Goal: Communication & Community: Answer question/provide support

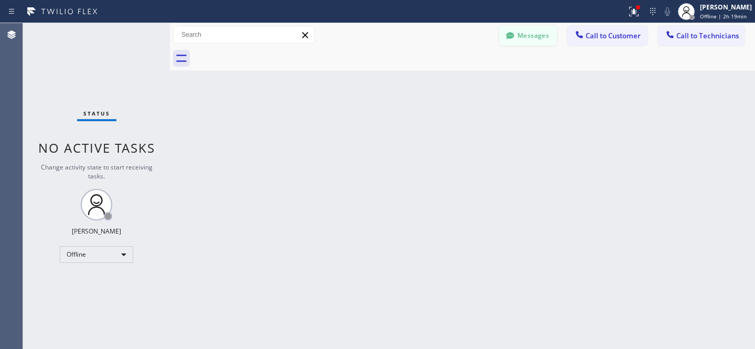
click at [534, 41] on button "Messages" at bounding box center [528, 36] width 58 height 20
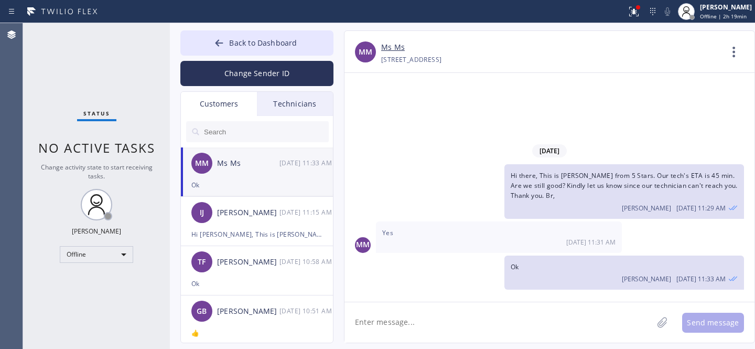
click at [227, 131] on input "text" at bounding box center [266, 131] width 126 height 21
paste input "ZTG9Q1"
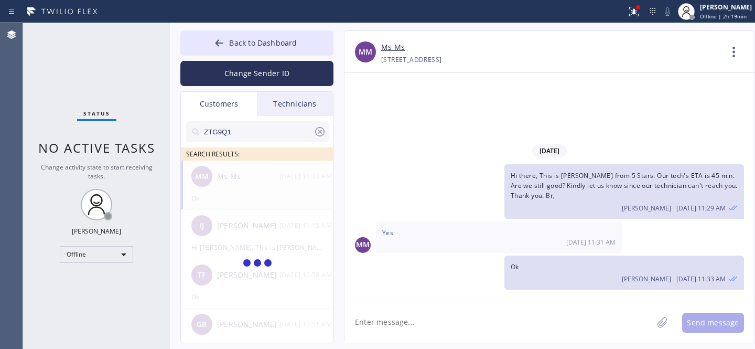
type input "ZTG9Q1"
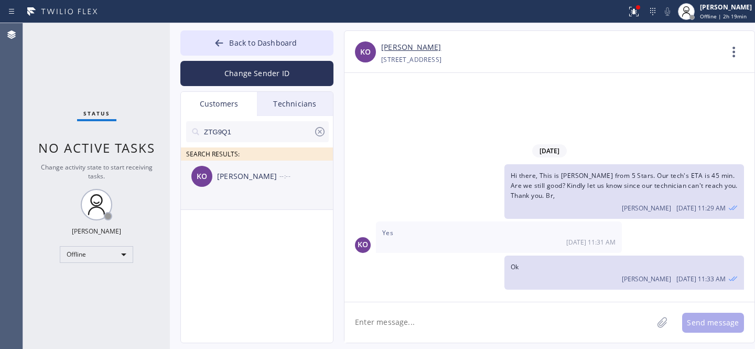
drag, startPoint x: 242, startPoint y: 177, endPoint x: 252, endPoint y: 177, distance: 10.0
click at [242, 176] on div "[PERSON_NAME]" at bounding box center [248, 176] width 62 height 12
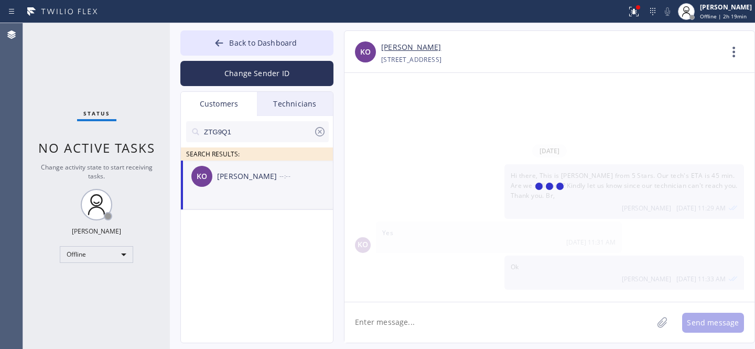
scroll to position [66, 0]
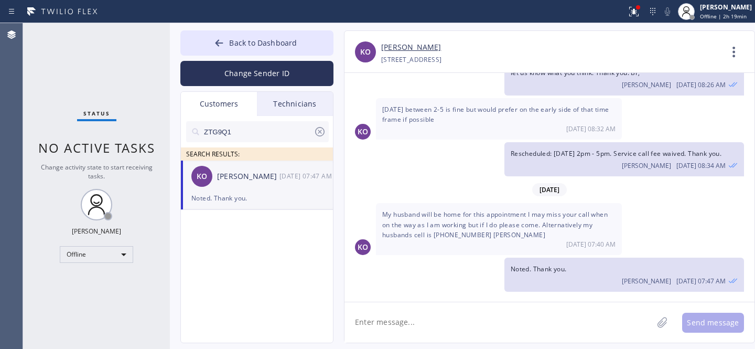
click at [436, 309] on textarea at bounding box center [498, 322] width 308 height 40
type textarea "Р"
type textarea "J"
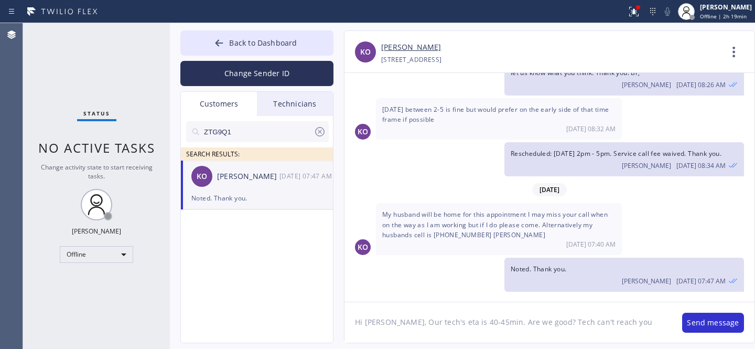
drag, startPoint x: 537, startPoint y: 320, endPoint x: 630, endPoint y: 339, distance: 94.1
click at [633, 332] on textarea "Hi [PERSON_NAME], Our tech's eta is 40-45min. Are we good? Tech can't reach you" at bounding box center [507, 322] width 327 height 40
type textarea "Hi [PERSON_NAME], Our tech's eta is 40-45min. Are we good?"
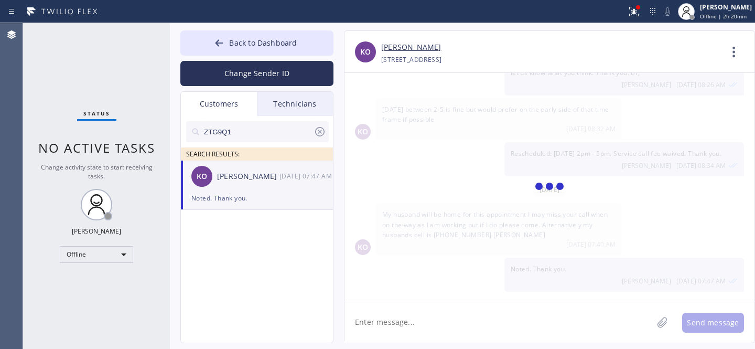
scroll to position [103, 0]
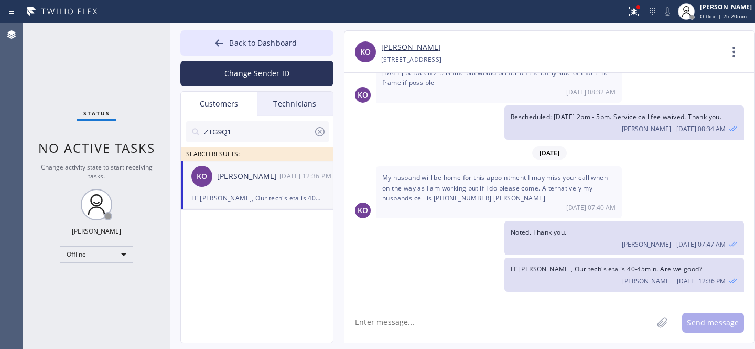
click at [319, 131] on icon at bounding box center [319, 131] width 9 height 9
click at [255, 41] on span "Back to Dashboard" at bounding box center [263, 43] width 68 height 10
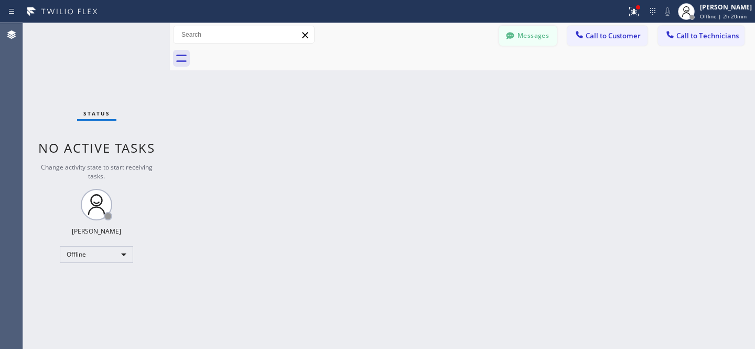
click at [531, 45] on div "Messages Call to Customer Call to Technicians Outbound call Location Search loc…" at bounding box center [462, 35] width 585 height 24
click at [523, 46] on div "Messages Call to Customer Call to Technicians Outbound call Location Search loc…" at bounding box center [462, 35] width 585 height 24
click at [522, 36] on button "Messages" at bounding box center [528, 36] width 58 height 20
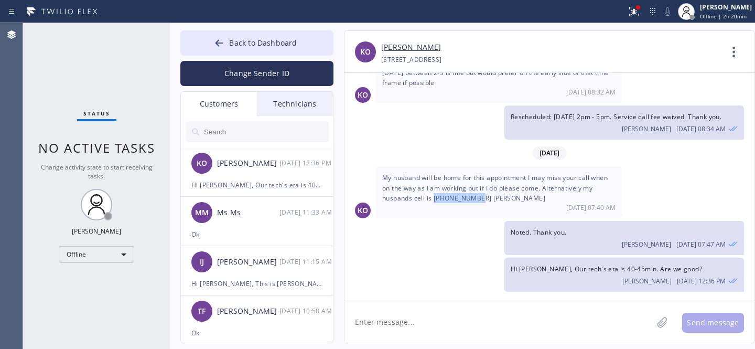
drag, startPoint x: 433, startPoint y: 195, endPoint x: 475, endPoint y: 195, distance: 41.9
click at [475, 195] on span "My husband will be home for this appointment I may miss your call when on the w…" at bounding box center [494, 187] width 225 height 29
copy span "[PHONE_NUMBER]"
click at [466, 317] on textarea at bounding box center [498, 322] width 308 height 40
type textarea "a"
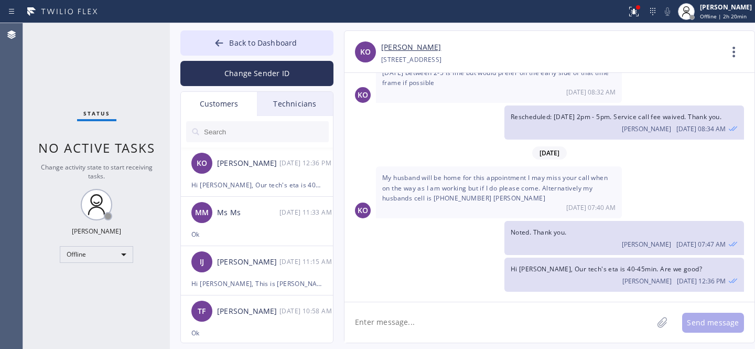
paste textarea "[PHONE_NUMBER]"
type textarea "[PHONE_NUMBER] - is not responding"
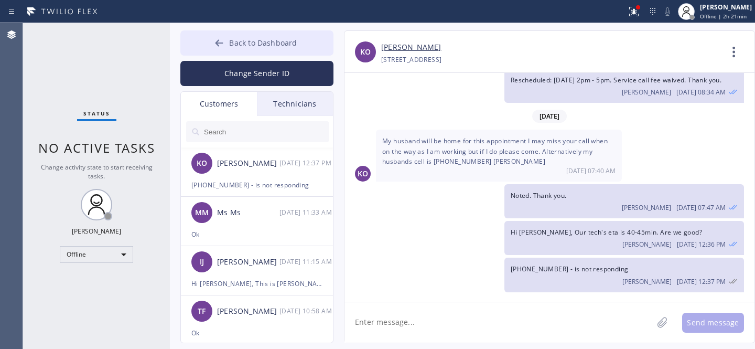
click at [255, 52] on button "Back to Dashboard" at bounding box center [256, 42] width 153 height 25
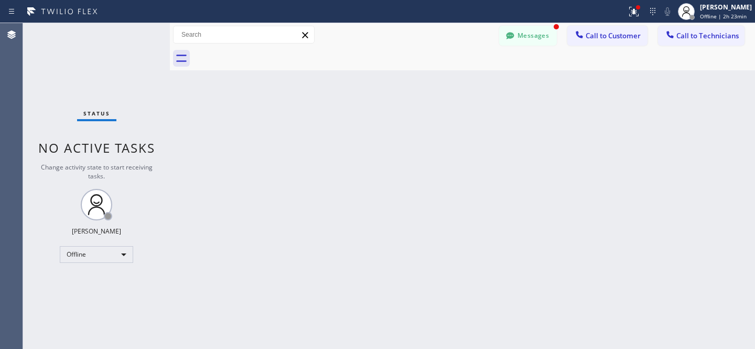
scroll to position [207, 0]
click at [527, 39] on button "Messages" at bounding box center [528, 36] width 58 height 20
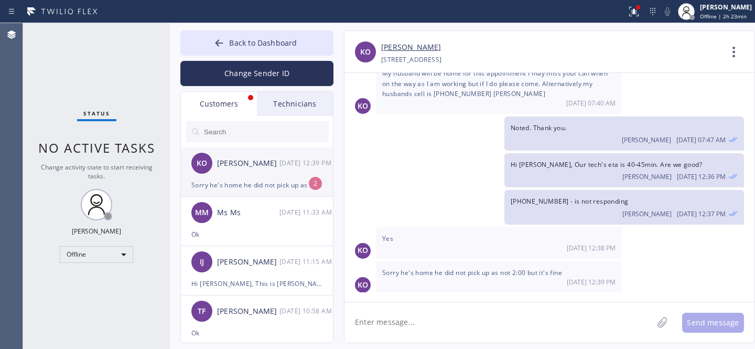
click at [253, 175] on div "[PERSON_NAME] [DATE] 12:39 PM" at bounding box center [257, 162] width 153 height 31
click at [478, 323] on textarea at bounding box center [498, 322] width 308 height 40
type textarea "Ok thank you"
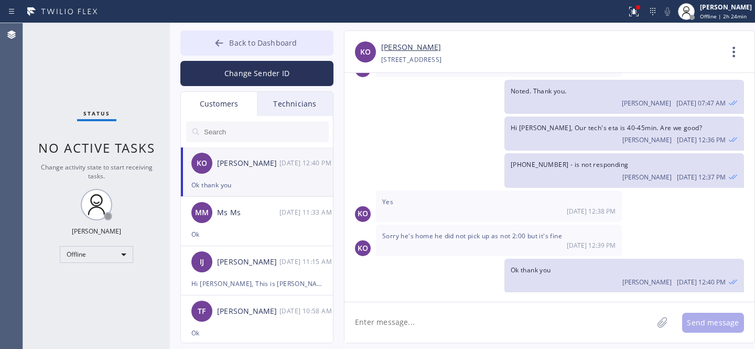
click at [253, 46] on span "Back to Dashboard" at bounding box center [263, 43] width 68 height 10
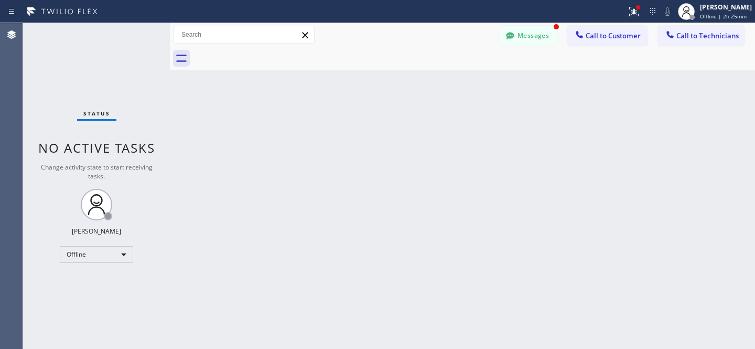
scroll to position [278, 0]
click at [532, 37] on button "Messages" at bounding box center [528, 36] width 58 height 20
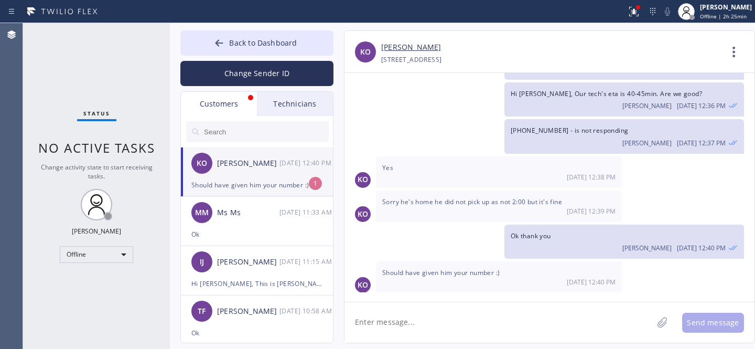
click at [260, 181] on div "Should have given him your number :)" at bounding box center [256, 185] width 131 height 12
click at [445, 316] on textarea at bounding box center [498, 322] width 308 height 40
click at [458, 326] on textarea at bounding box center [498, 322] width 308 height 40
type textarea ":)"
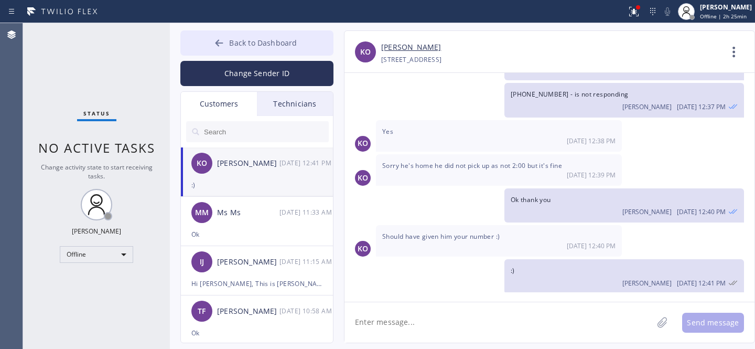
click at [256, 41] on span "Back to Dashboard" at bounding box center [263, 43] width 68 height 10
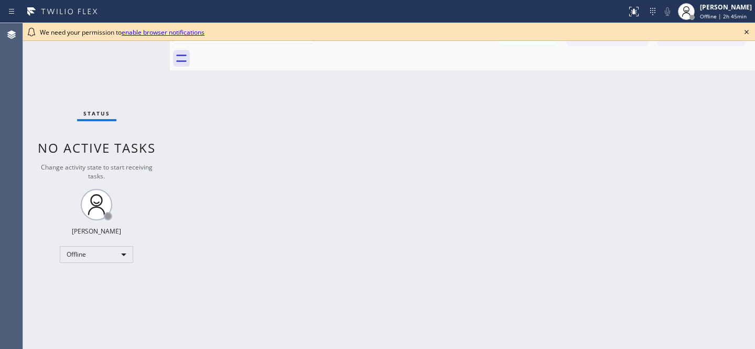
click at [749, 32] on icon at bounding box center [746, 32] width 13 height 13
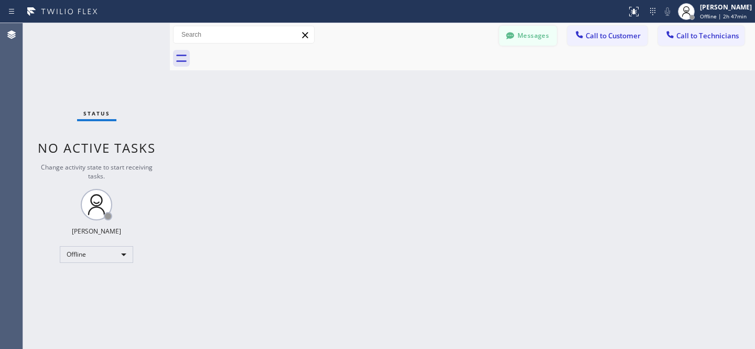
click at [534, 30] on button "Messages" at bounding box center [528, 36] width 58 height 20
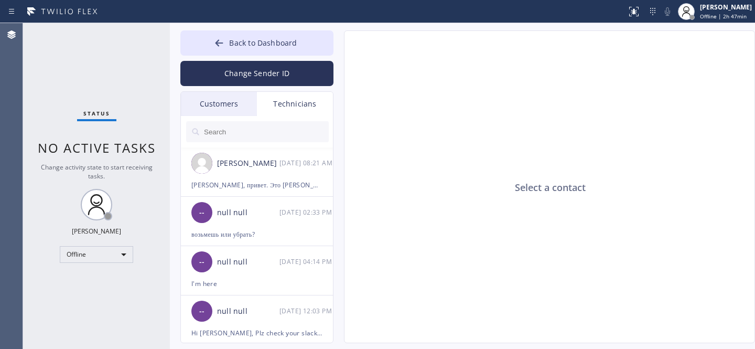
click at [220, 103] on div "Customers" at bounding box center [219, 104] width 76 height 24
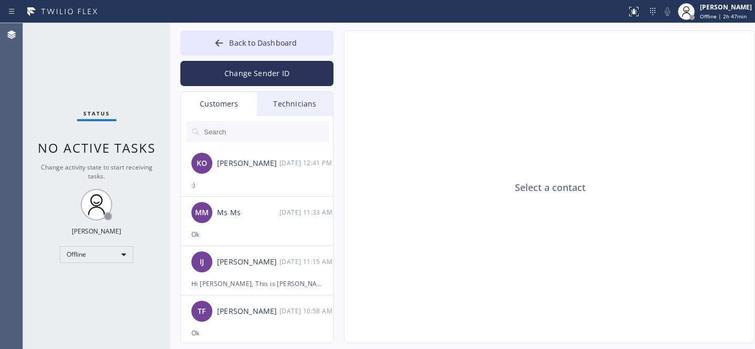
click at [230, 41] on span "Back to Dashboard" at bounding box center [263, 43] width 68 height 10
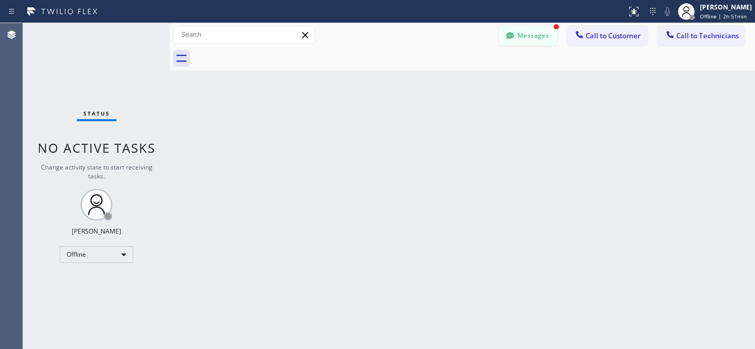
click at [536, 42] on button "Messages" at bounding box center [528, 36] width 58 height 20
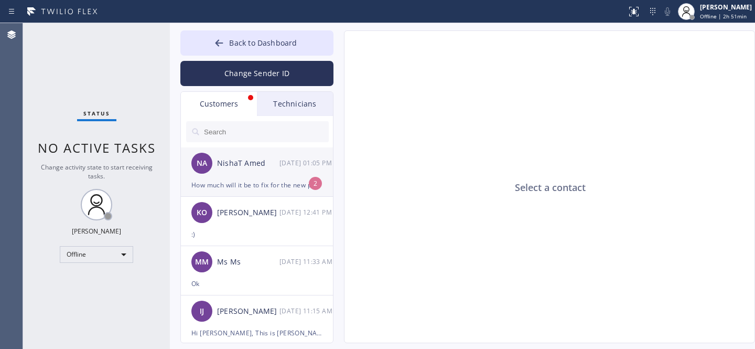
click at [250, 177] on div "NA NishaT Amed 08/27 01:05 PM" at bounding box center [257, 162] width 153 height 31
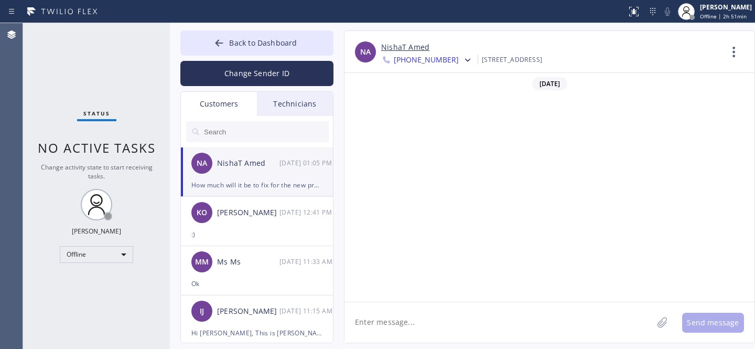
scroll to position [1317, 0]
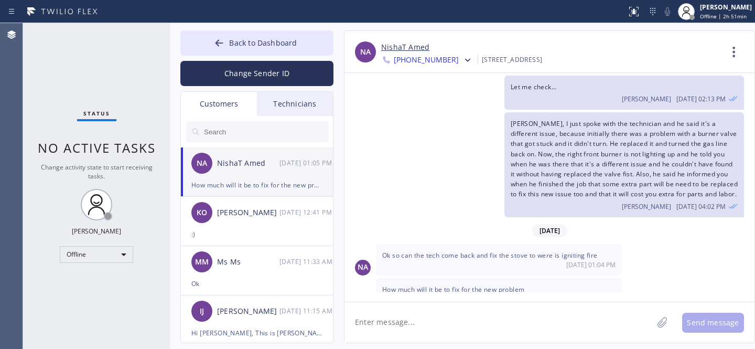
click at [512, 319] on textarea at bounding box center [498, 322] width 308 height 40
type textarea "Let me check with the tech..."
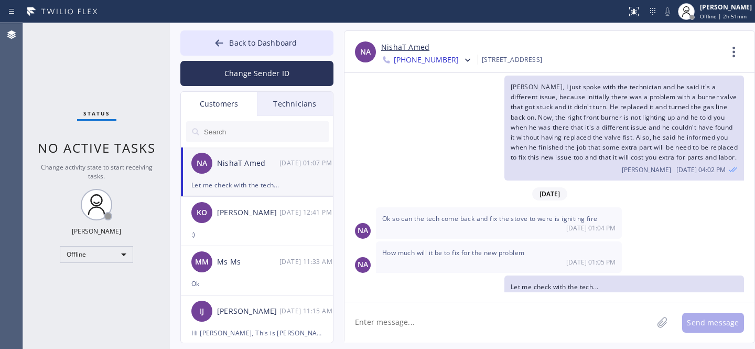
click at [510, 315] on textarea at bounding box center [498, 322] width 308 height 40
click at [243, 40] on span "Back to Dashboard" at bounding box center [263, 43] width 68 height 10
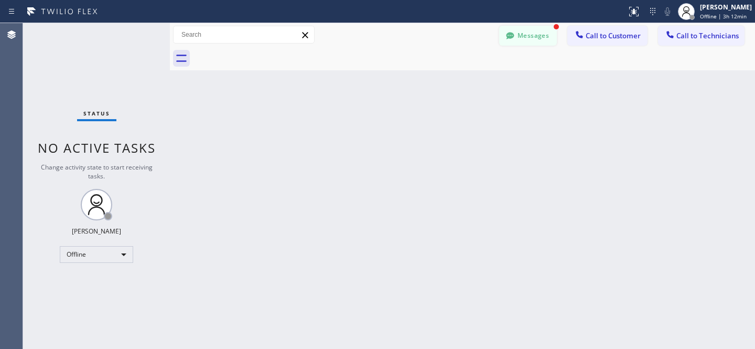
click at [519, 35] on button "Messages" at bounding box center [528, 36] width 58 height 20
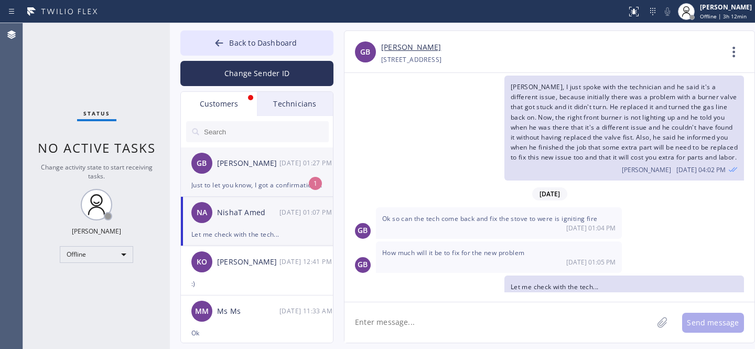
click at [239, 165] on div "[PERSON_NAME]" at bounding box center [248, 163] width 62 height 12
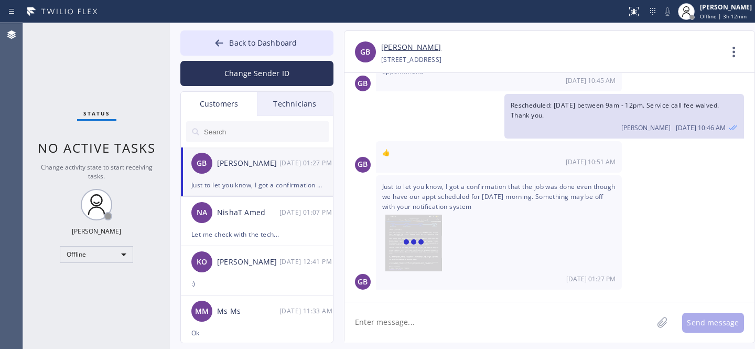
scroll to position [203, 0]
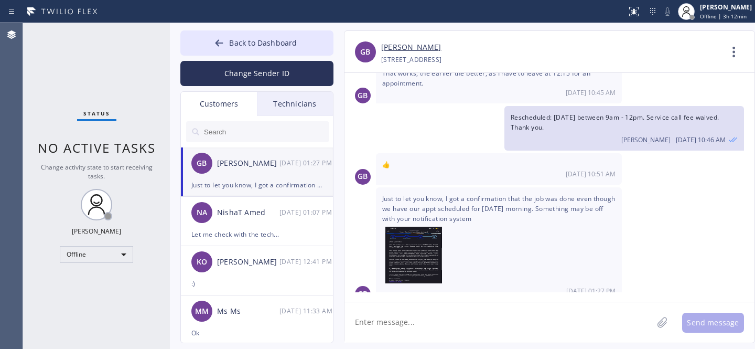
click at [407, 47] on link "[PERSON_NAME]" at bounding box center [411, 47] width 60 height 12
click at [458, 327] on textarea at bounding box center [498, 322] width 308 height 40
click at [413, 250] on img at bounding box center [413, 258] width 57 height 63
click at [442, 320] on textarea "Sorry, that" at bounding box center [507, 322] width 327 height 40
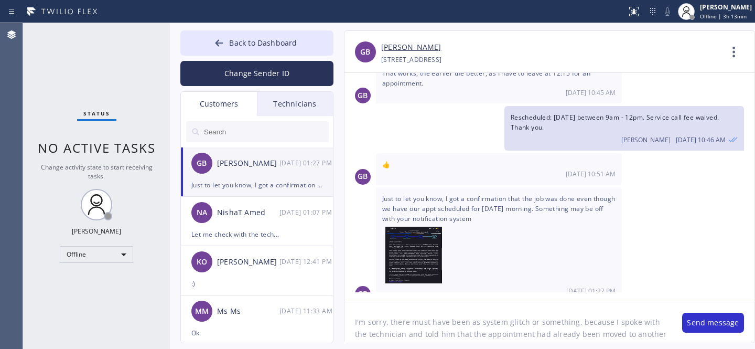
scroll to position [8, 0]
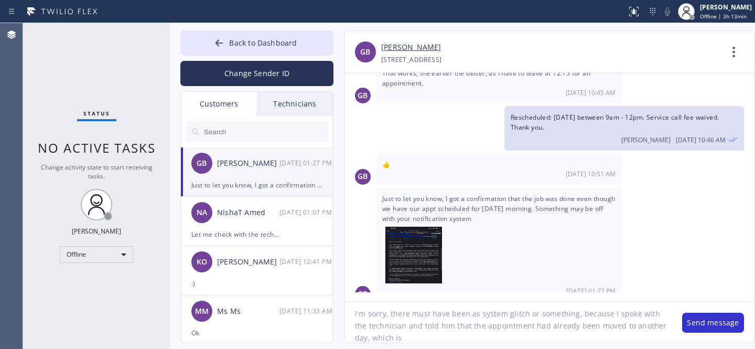
paste textarea "08/28/2025 9am - 12pm $0.00"
click at [432, 336] on textarea "I'm sorry, there must have been as system glitch or something, because I spoke …" at bounding box center [507, 322] width 327 height 40
drag, startPoint x: 431, startPoint y: 338, endPoint x: 491, endPoint y: 340, distance: 60.3
click at [431, 338] on textarea "I'm sorry, there must have been as system glitch or something, because I spoke …" at bounding box center [507, 322] width 327 height 40
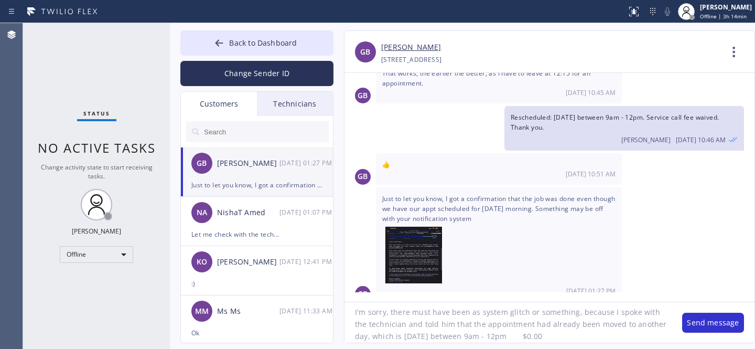
drag, startPoint x: 502, startPoint y: 337, endPoint x: 584, endPoint y: 339, distance: 81.8
click at [584, 339] on textarea "I'm sorry, there must have been as system glitch or something, because I spoke …" at bounding box center [507, 322] width 327 height 40
click at [529, 338] on textarea "I'm sorry, there must have been as system glitch or something, because I spoke …" at bounding box center [507, 322] width 327 height 40
drag, startPoint x: 354, startPoint y: 338, endPoint x: 478, endPoint y: 349, distance: 123.7
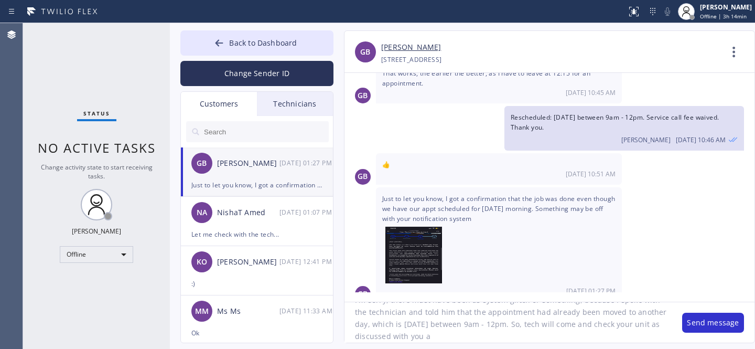
click at [478, 348] on html "Status report No issues detected If you experience an issue, please download th…" at bounding box center [377, 174] width 755 height 349
drag, startPoint x: 386, startPoint y: 324, endPoint x: 497, endPoint y: 324, distance: 110.6
click at [497, 324] on textarea "I'm sorry, there must have been as system glitch or something, because I spoke …" at bounding box center [507, 322] width 327 height 40
drag, startPoint x: 510, startPoint y: 332, endPoint x: 541, endPoint y: 336, distance: 31.7
click at [510, 332] on textarea "I'm sorry, there must have been as system glitch or something, because I spoke …" at bounding box center [507, 322] width 327 height 40
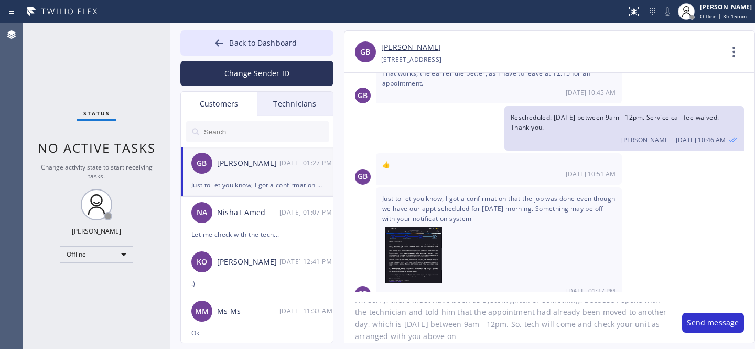
paste textarea "08/28/2025 between 9am - 12pm"
click at [453, 337] on textarea "I'm sorry, there must have been as system glitch or something, because I spoke …" at bounding box center [507, 322] width 327 height 40
click at [591, 340] on textarea "I'm sorry, there must have been as system glitch or something, because I spoke …" at bounding box center [507, 322] width 327 height 40
drag, startPoint x: 403, startPoint y: 337, endPoint x: 449, endPoint y: 335, distance: 46.2
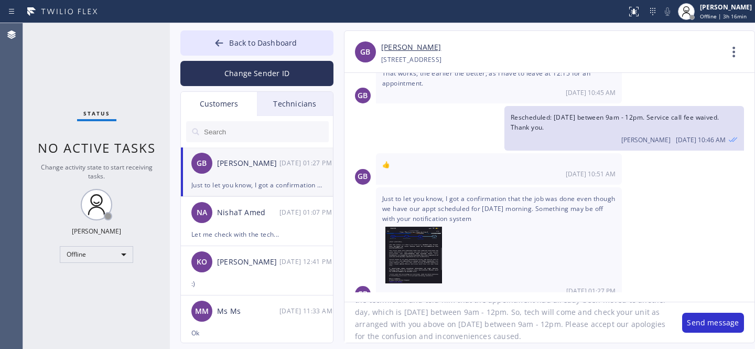
click at [449, 335] on textarea "I'm sorry, there must have been as system glitch or something, because I spoke …" at bounding box center [507, 322] width 327 height 40
paste textarea "the confusion"
type textarea "I'm sorry, there must have been as system glitch or something, because I spoke …"
drag, startPoint x: 451, startPoint y: 338, endPoint x: 469, endPoint y: 336, distance: 17.9
click at [468, 336] on textarea "I'm sorry, there must have been as system glitch or something, because I spoke …" at bounding box center [507, 322] width 327 height 40
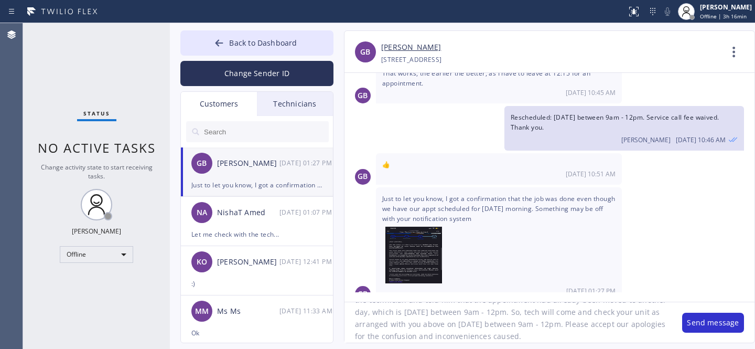
click at [477, 333] on textarea "I'm sorry, there must have been as system glitch or something, because I spoke …" at bounding box center [507, 322] width 327 height 40
click at [568, 336] on textarea "I'm sorry, there must have been as system glitch or something, because I spoke …" at bounding box center [507, 322] width 327 height 40
click at [686, 327] on button "Send message" at bounding box center [713, 322] width 62 height 20
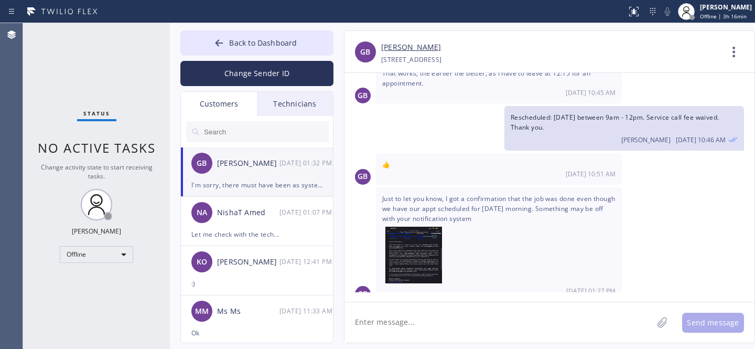
scroll to position [290, 0]
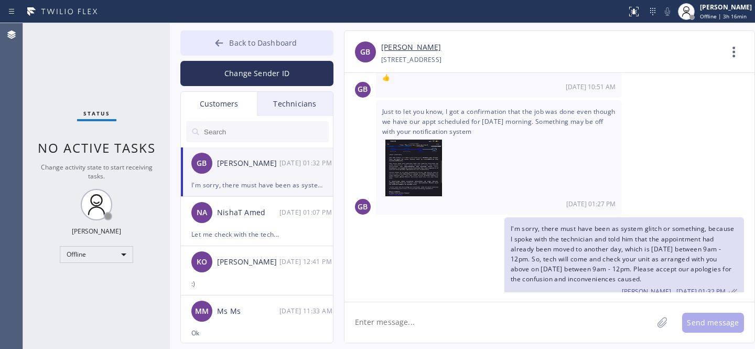
click at [227, 47] on button "Back to Dashboard" at bounding box center [256, 42] width 153 height 25
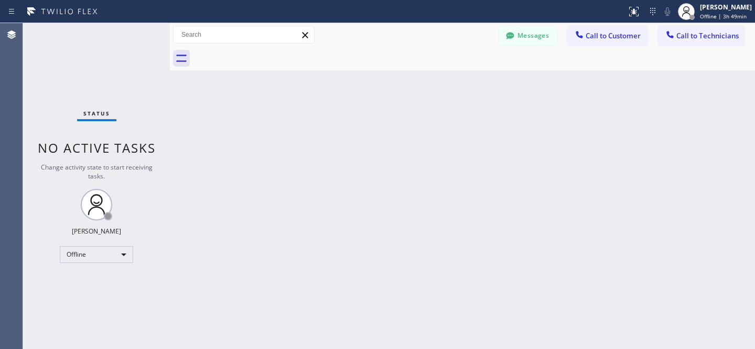
drag, startPoint x: 500, startPoint y: 34, endPoint x: 276, endPoint y: 125, distance: 242.0
click at [500, 34] on button "Messages" at bounding box center [528, 36] width 58 height 20
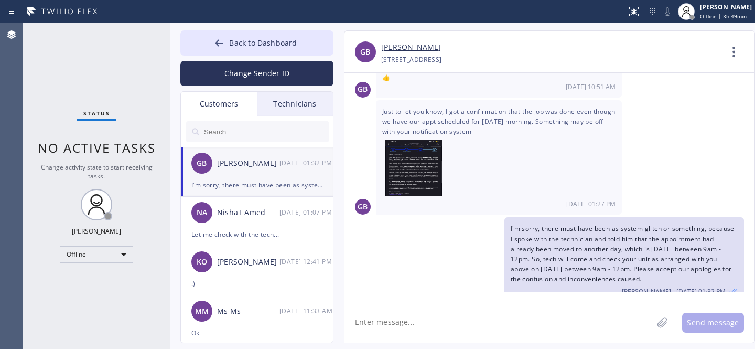
click at [237, 128] on input "text" at bounding box center [266, 131] width 126 height 21
click at [262, 130] on input "text" at bounding box center [266, 131] width 126 height 21
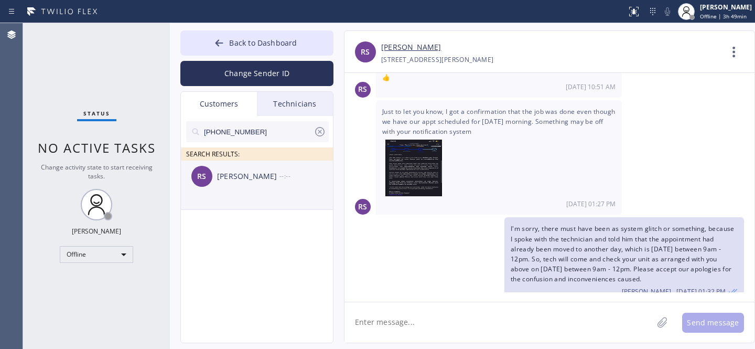
click at [234, 185] on div "RS Randy Solinger --:--" at bounding box center [257, 175] width 153 height 31
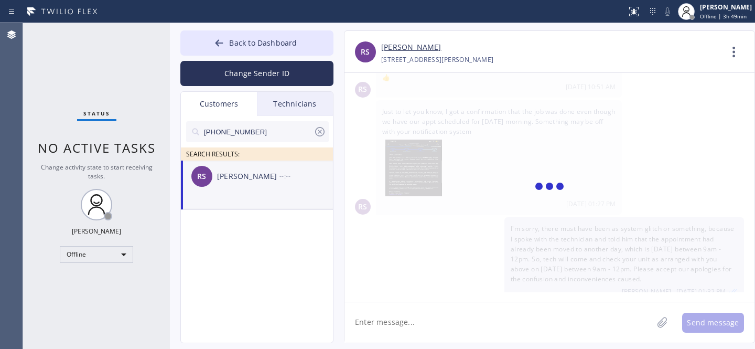
scroll to position [0, 0]
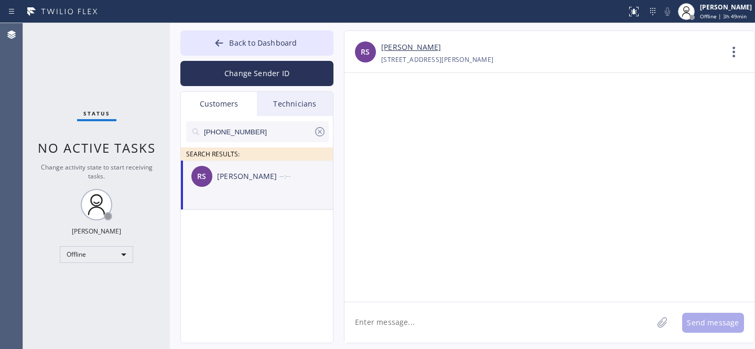
click at [408, 316] on textarea at bounding box center [498, 322] width 308 height 40
click at [412, 320] on textarea at bounding box center [498, 322] width 308 height 40
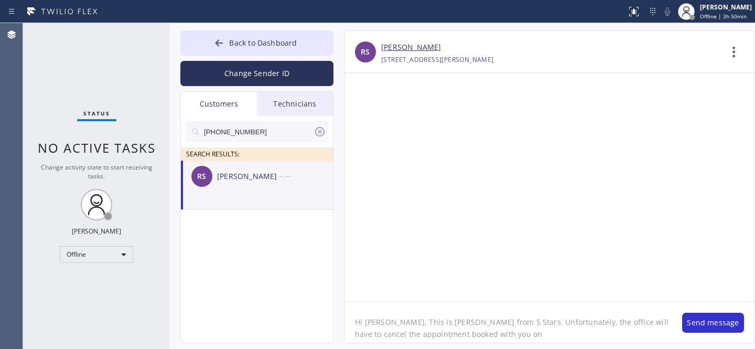
paste textarea "09/03/2025"
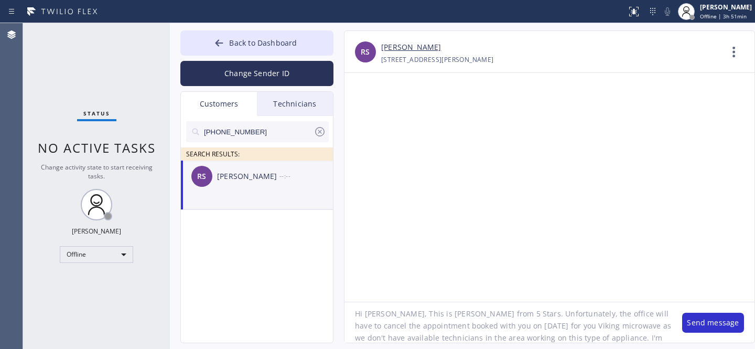
scroll to position [20, 0]
type textarea "Hi Randy, This is Daniel from 5 Stars. Unfortunately, the office will have to c…"
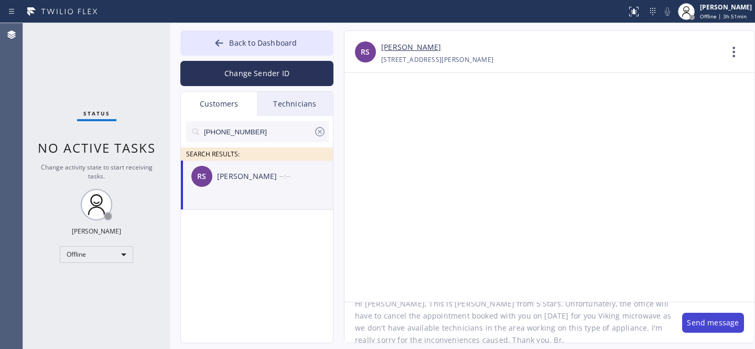
click at [722, 325] on button "Send message" at bounding box center [713, 322] width 62 height 20
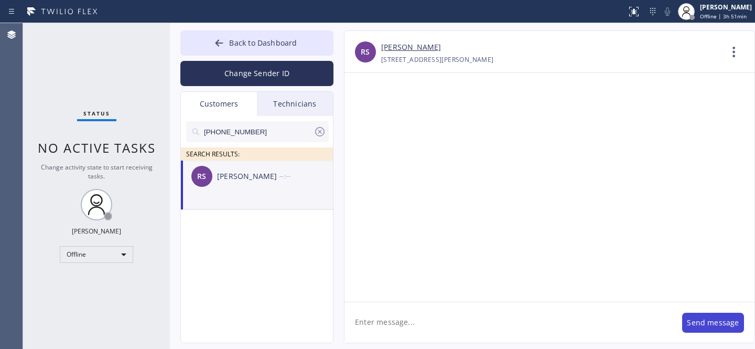
scroll to position [0, 0]
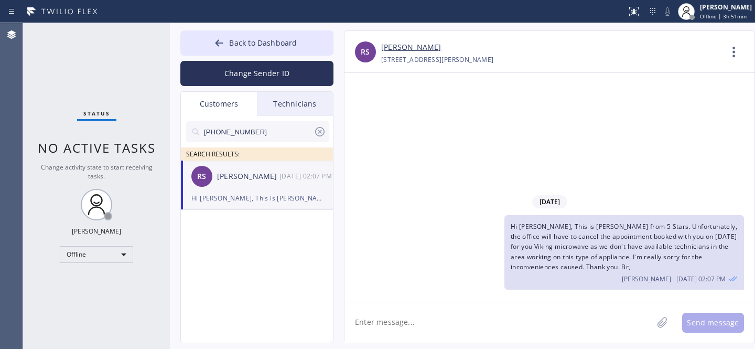
drag, startPoint x: 317, startPoint y: 130, endPoint x: 401, endPoint y: 72, distance: 102.2
click at [317, 130] on icon at bounding box center [320, 131] width 13 height 13
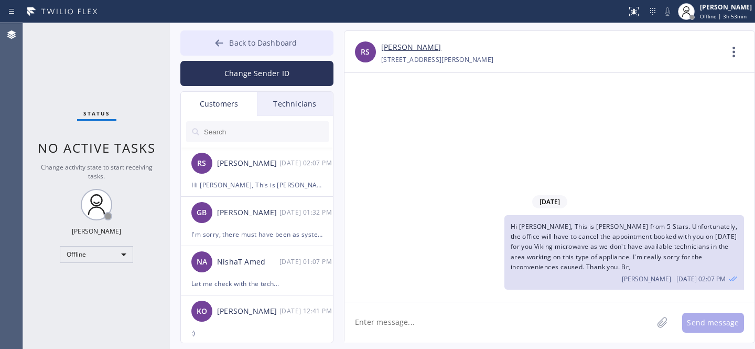
click at [227, 42] on button "Back to Dashboard" at bounding box center [256, 42] width 153 height 25
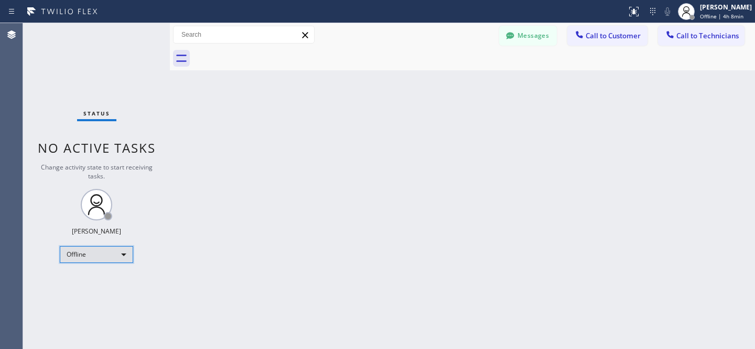
click at [99, 254] on div "Offline" at bounding box center [96, 254] width 73 height 17
drag, startPoint x: 83, startPoint y: 283, endPoint x: 114, endPoint y: 275, distance: 32.1
click at [83, 283] on li "Available" at bounding box center [95, 281] width 71 height 13
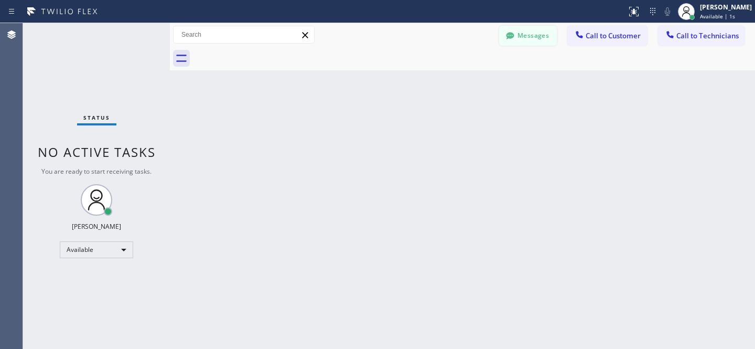
click at [530, 38] on button "Messages" at bounding box center [528, 36] width 58 height 20
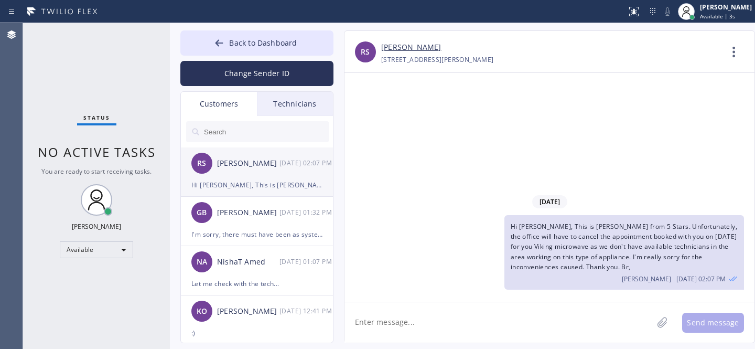
click at [249, 170] on div "RS Randy Solinger 08/27 02:07 PM" at bounding box center [257, 162] width 153 height 31
click at [252, 46] on span "Back to Dashboard" at bounding box center [263, 43] width 68 height 10
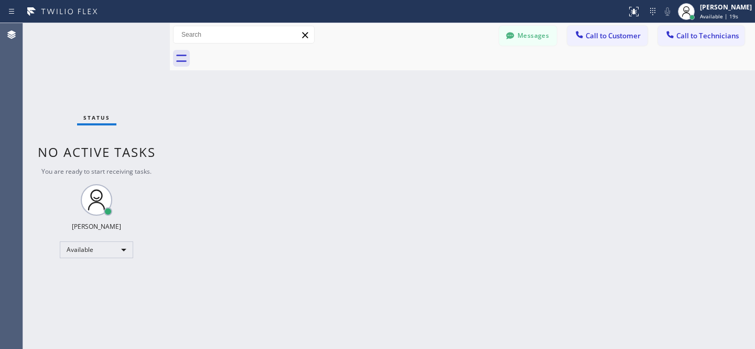
drag, startPoint x: 624, startPoint y: 31, endPoint x: 571, endPoint y: 46, distance: 54.3
click at [623, 31] on span "Call to Customer" at bounding box center [613, 35] width 55 height 9
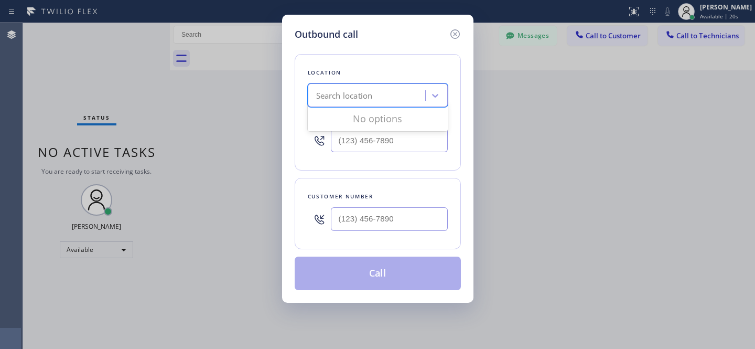
click at [361, 91] on div "Search location" at bounding box center [344, 96] width 57 height 12
paste input "Viking Repair Service"
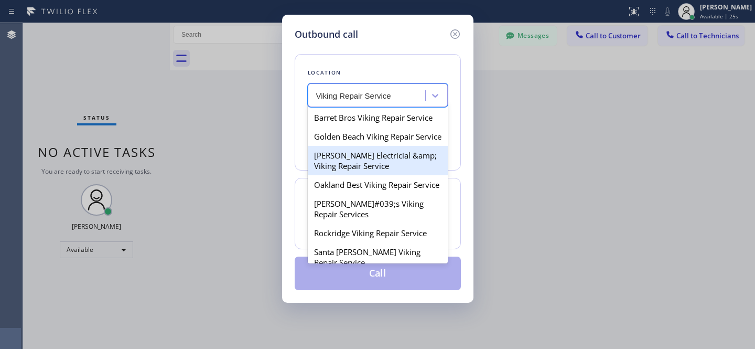
type input "Viking Repair Service"
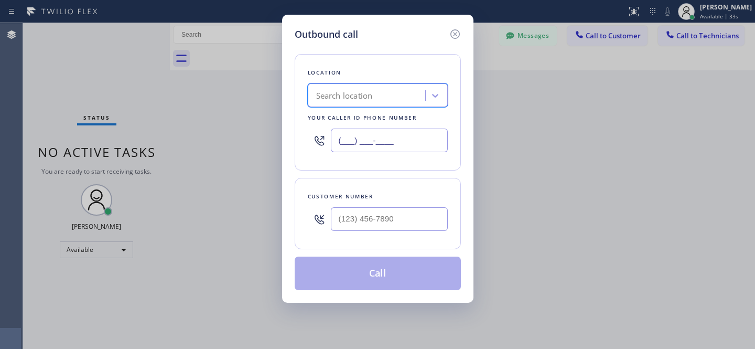
click at [390, 149] on input "(___) ___-____" at bounding box center [389, 140] width 117 height 24
paste input "855) 731-4952"
type input "[PHONE_NUMBER]"
drag, startPoint x: 409, startPoint y: 235, endPoint x: 414, endPoint y: 229, distance: 8.2
click at [408, 234] on div at bounding box center [389, 219] width 117 height 34
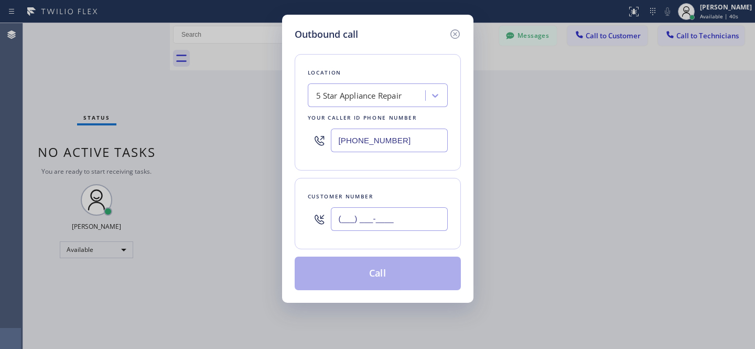
drag, startPoint x: 414, startPoint y: 223, endPoint x: 429, endPoint y: 228, distance: 15.8
click at [414, 223] on input "(___) ___-____" at bounding box center [389, 219] width 117 height 24
paste input "714) 801-1750"
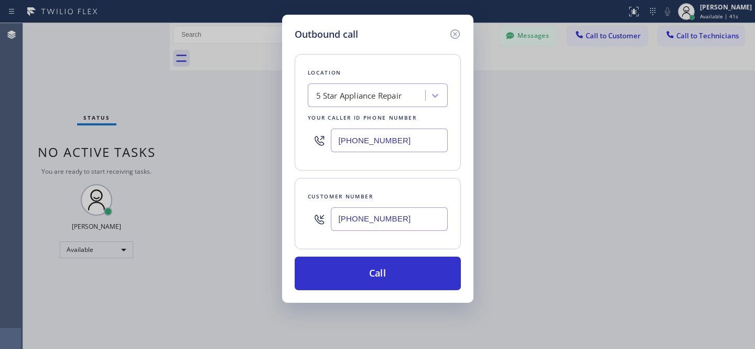
type input "(714) 801-1750"
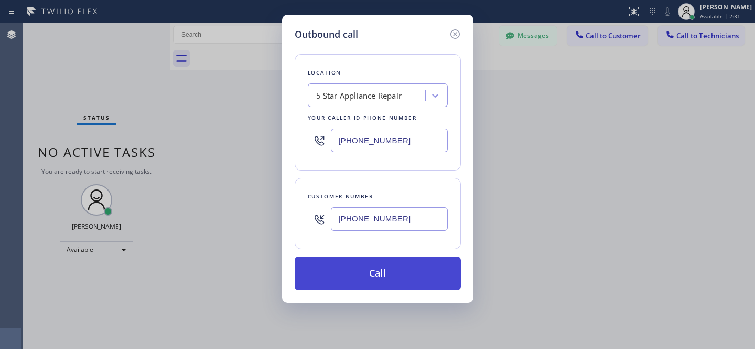
click at [383, 276] on button "Call" at bounding box center [378, 273] width 166 height 34
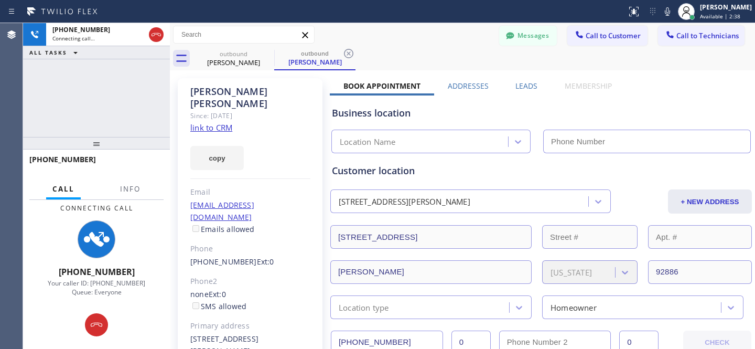
type input "[PHONE_NUMBER]"
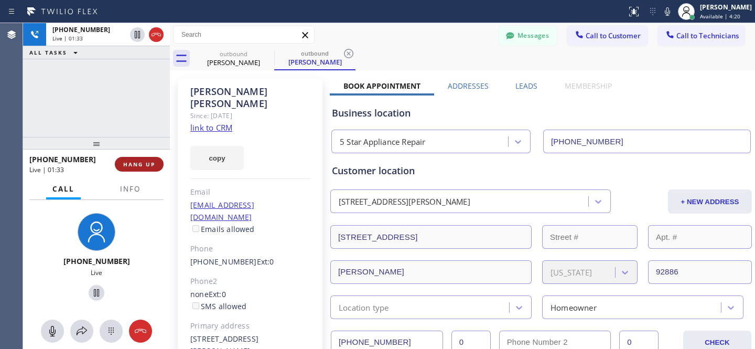
click at [148, 164] on span "HANG UP" at bounding box center [139, 163] width 32 height 7
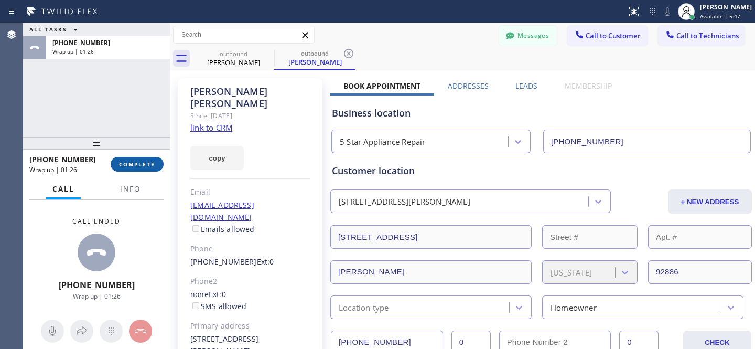
drag, startPoint x: 147, startPoint y: 171, endPoint x: 146, endPoint y: 165, distance: 6.9
click at [147, 171] on div "+17148011750 Wrap up | 01:26 COMPLETE" at bounding box center [96, 163] width 134 height 27
click at [146, 165] on span "COMPLETE" at bounding box center [137, 163] width 36 height 7
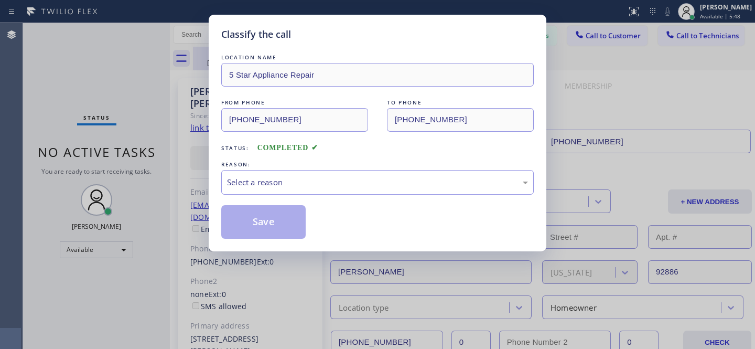
click at [262, 52] on div "LOCATION NAME" at bounding box center [377, 57] width 312 height 11
click at [267, 185] on div "Select a reason" at bounding box center [377, 182] width 301 height 12
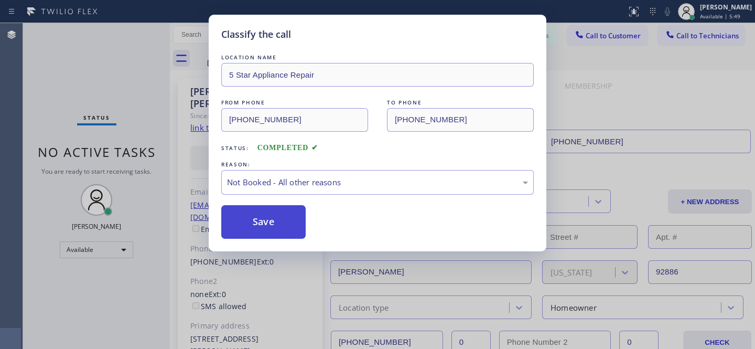
click at [260, 218] on button "Save" at bounding box center [263, 222] width 84 height 34
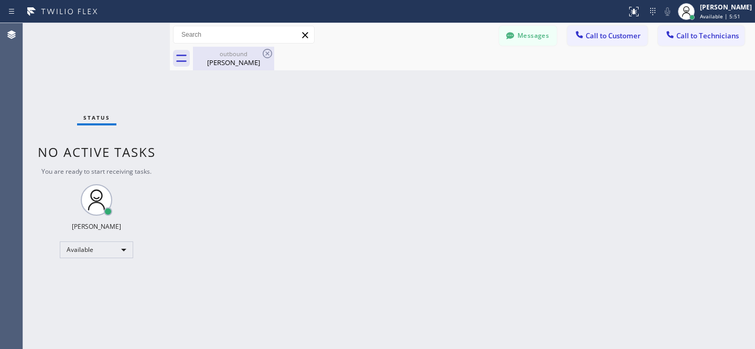
click at [221, 57] on div "outbound" at bounding box center [233, 54] width 79 height 8
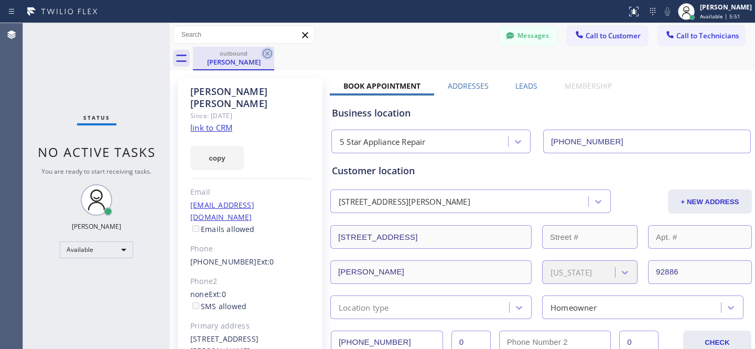
click at [267, 56] on icon at bounding box center [267, 53] width 13 height 13
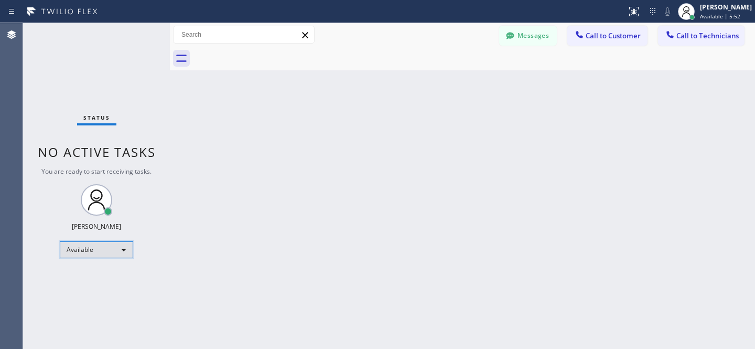
click at [105, 254] on div "Available" at bounding box center [96, 249] width 73 height 17
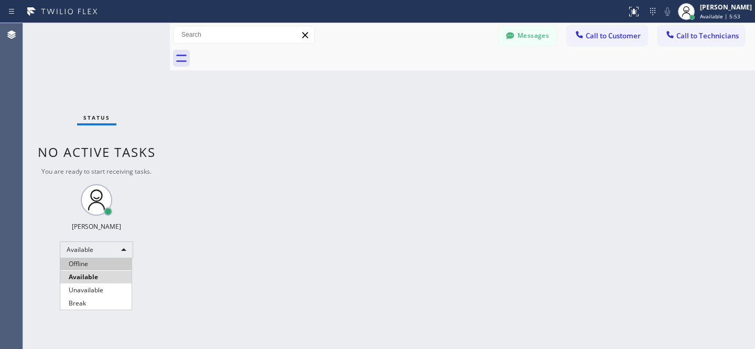
click at [89, 259] on li "Offline" at bounding box center [95, 263] width 71 height 13
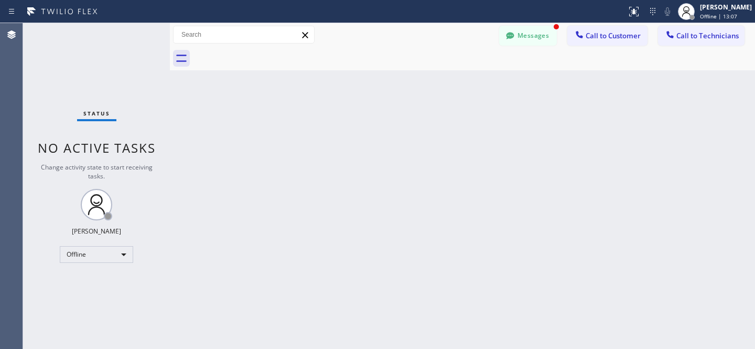
drag, startPoint x: 520, startPoint y: 33, endPoint x: 237, endPoint y: 194, distance: 325.5
click at [520, 33] on button "Messages" at bounding box center [528, 36] width 58 height 20
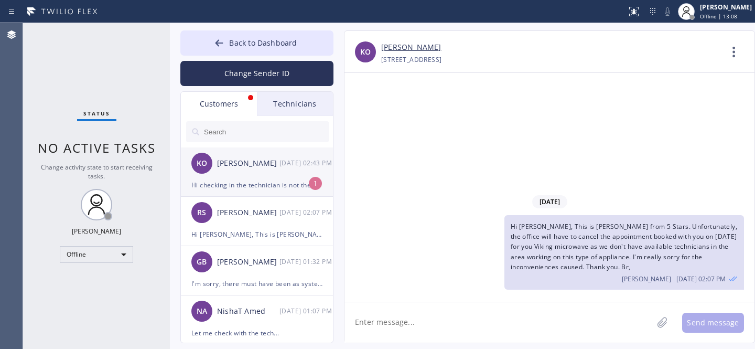
click at [235, 175] on div "KO Kristen Olsen 08/27 02:43 PM" at bounding box center [257, 162] width 153 height 31
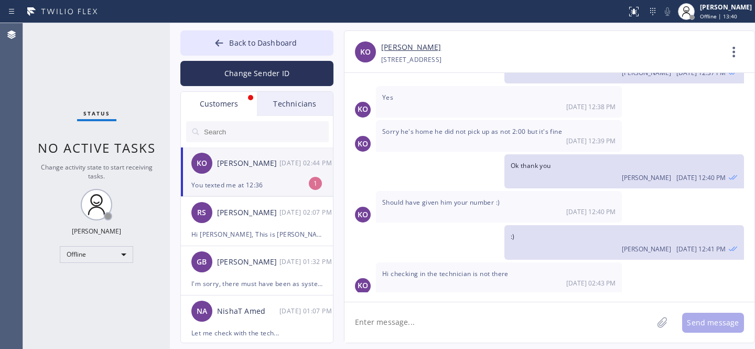
scroll to position [382, 0]
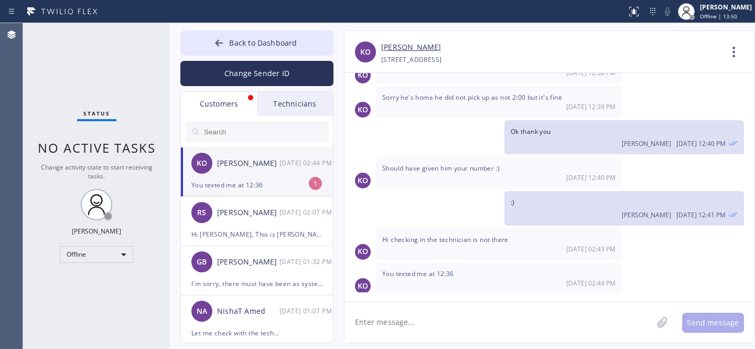
drag, startPoint x: 259, startPoint y: 177, endPoint x: 336, endPoint y: 224, distance: 89.9
click at [258, 177] on div "KO Kristen Olsen 08/27 02:44 PM" at bounding box center [257, 162] width 153 height 31
click at [460, 332] on textarea at bounding box center [498, 322] width 308 height 40
type textarea "Let me check..."
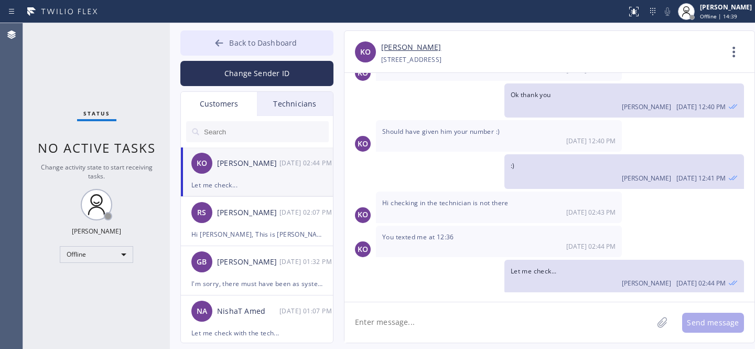
click at [233, 43] on span "Back to Dashboard" at bounding box center [263, 43] width 68 height 10
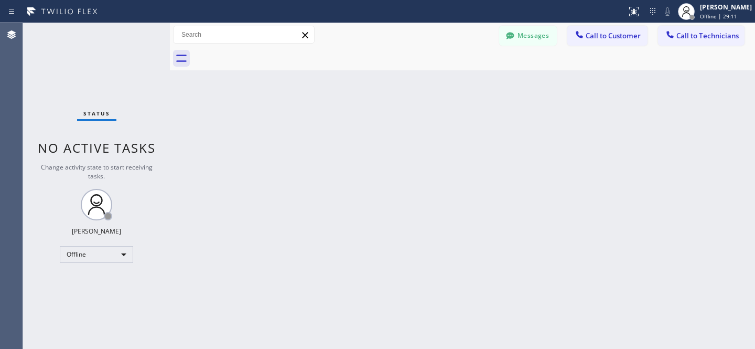
drag, startPoint x: 510, startPoint y: 31, endPoint x: 283, endPoint y: 186, distance: 275.1
click at [511, 31] on icon at bounding box center [510, 35] width 10 height 10
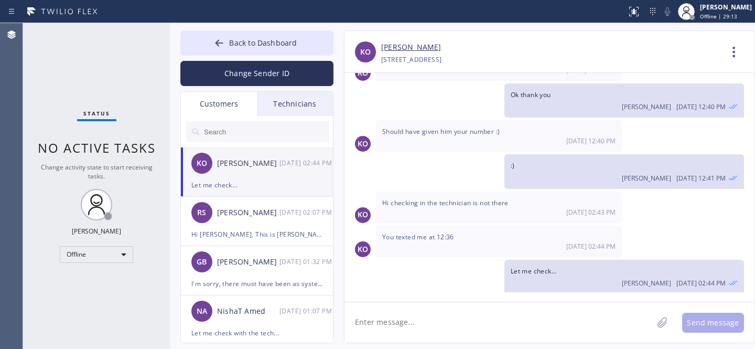
click at [248, 225] on div "RS Randy Solinger 08/27 02:07 PM" at bounding box center [257, 212] width 153 height 31
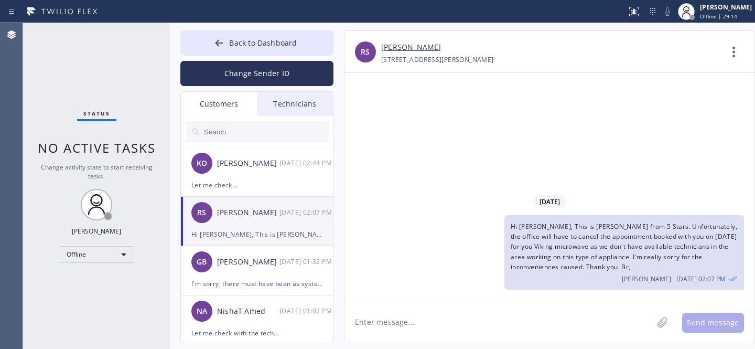
scroll to position [0, 0]
click at [247, 132] on input "text" at bounding box center [266, 131] width 126 height 21
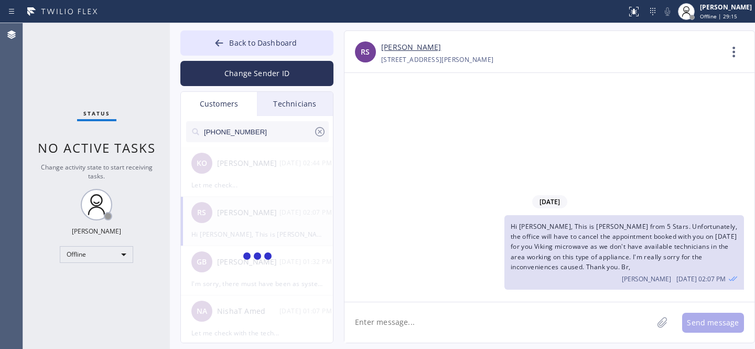
click at [579, 238] on span "Hi Randy, This is Daniel from 5 Stars. Unfortunately, the office will have to c…" at bounding box center [624, 246] width 227 height 49
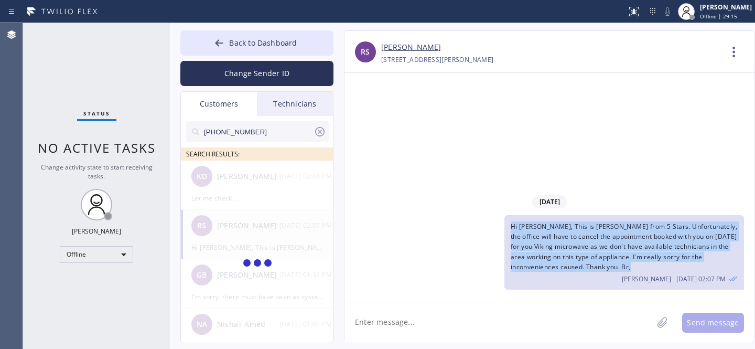
click at [579, 238] on span "Hi Randy, This is Daniel from 5 Stars. Unfortunately, the office will have to c…" at bounding box center [624, 246] width 227 height 49
copy span "Hi Randy, This is Daniel from 5 Stars. Unfortunately, the office will have to c…"
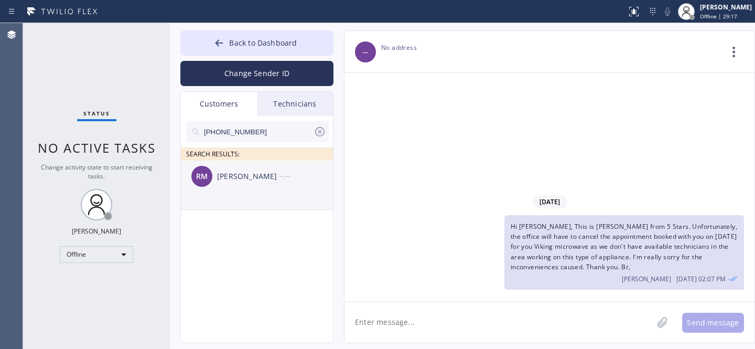
drag, startPoint x: 252, startPoint y: 190, endPoint x: 306, endPoint y: 224, distance: 63.9
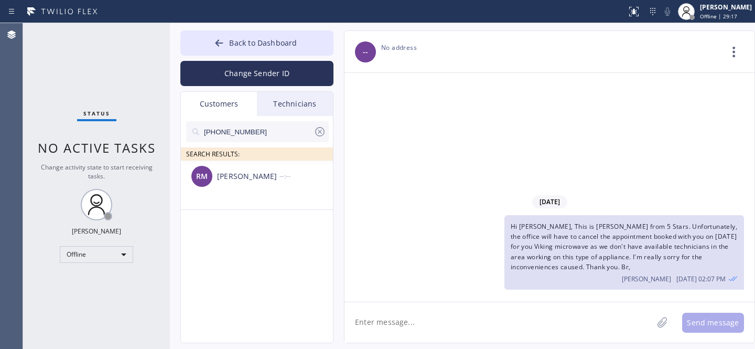
click at [252, 190] on div "RM Raj Mehta --:--" at bounding box center [257, 175] width 153 height 31
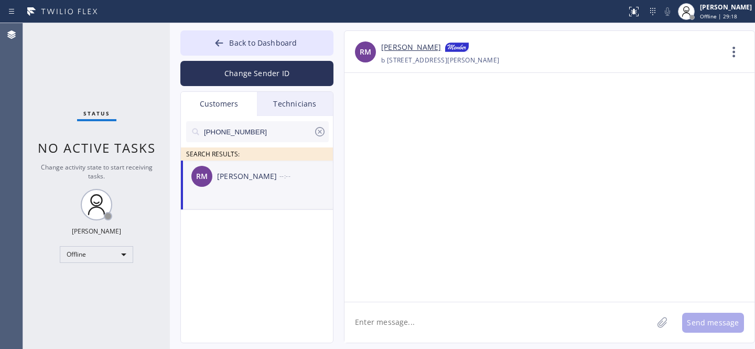
click at [412, 320] on textarea at bounding box center [498, 322] width 308 height 40
paste textarea "Hi Randy, This is Daniel from 5 Stars. Unfortunately, the office will have to c…"
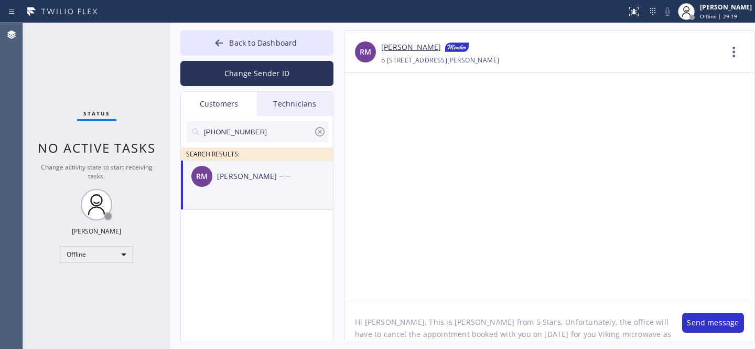
click at [371, 318] on textarea "Hi Randy, This is Daniel from 5 Stars. Unfortunately, the office will have to c…" at bounding box center [507, 322] width 327 height 40
drag, startPoint x: 476, startPoint y: 335, endPoint x: 514, endPoint y: 335, distance: 38.3
click at [514, 335] on textarea "Hi Ray, This is Daniel from 5 Stars. Unfortunately, the office will have to can…" at bounding box center [507, 322] width 327 height 40
paste textarea "8/29/2025"
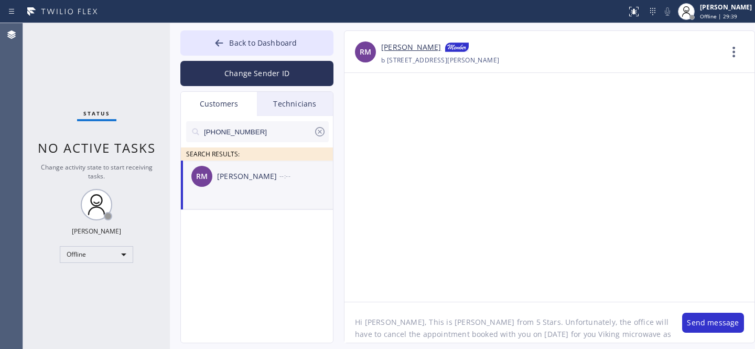
click at [540, 333] on textarea "Hi Ray, This is Daniel from 5 Stars. Unfortunately, the office will have to can…" at bounding box center [507, 322] width 327 height 40
click at [559, 336] on textarea "Hi Ray, This is Daniel from 5 Stars. Unfortunately, the office will have to can…" at bounding box center [507, 322] width 327 height 40
type textarea "Hi Ray, This is Daniel from 5 Stars. Unfortunately, the office will have to can…"
click at [691, 322] on button "Send message" at bounding box center [713, 322] width 62 height 20
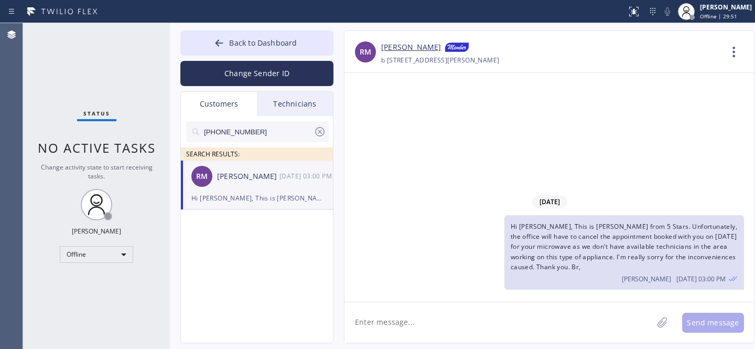
click at [321, 131] on icon at bounding box center [319, 131] width 9 height 9
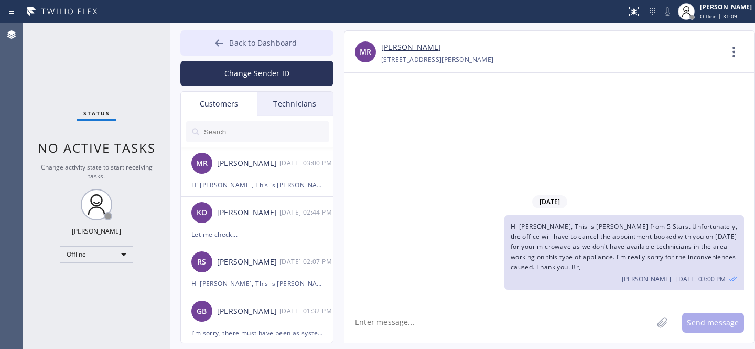
click at [219, 40] on icon at bounding box center [219, 43] width 10 height 10
